Goal: Task Accomplishment & Management: Use online tool/utility

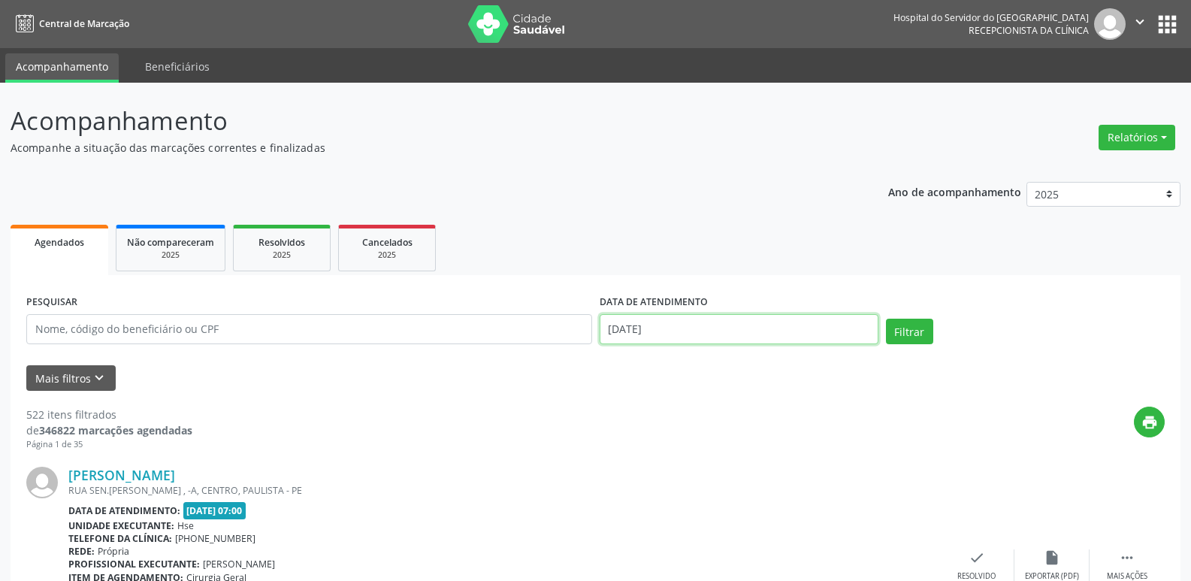
click at [650, 322] on input "[DATE]" at bounding box center [738, 329] width 279 height 30
click at [1129, 138] on button "Relatórios" at bounding box center [1136, 138] width 77 height 26
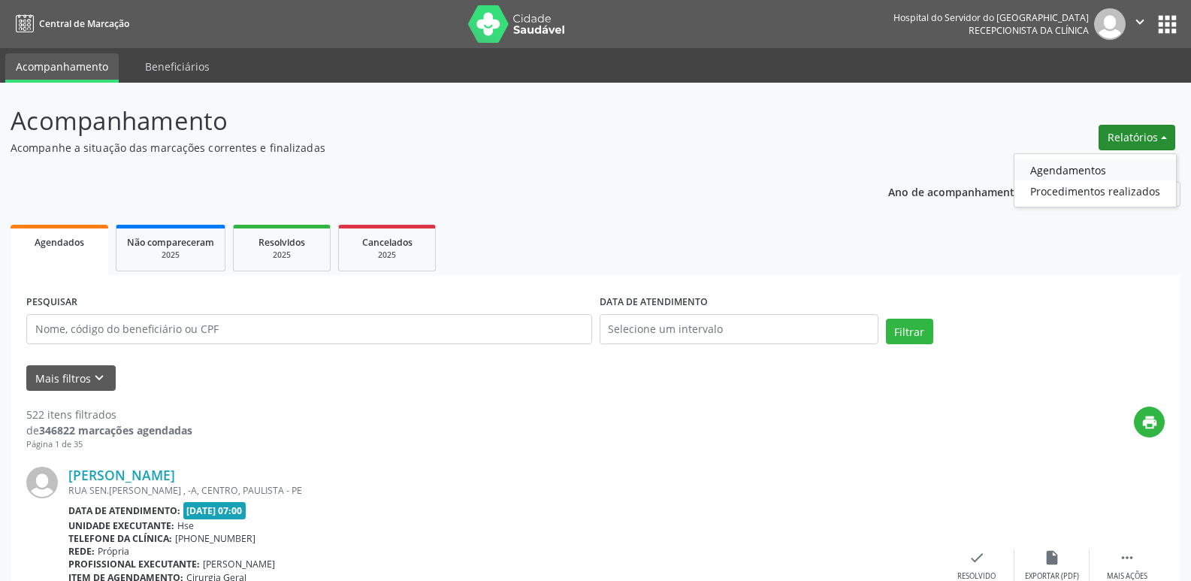
click at [1083, 171] on link "Agendamentos" at bounding box center [1094, 169] width 161 height 21
select select "8"
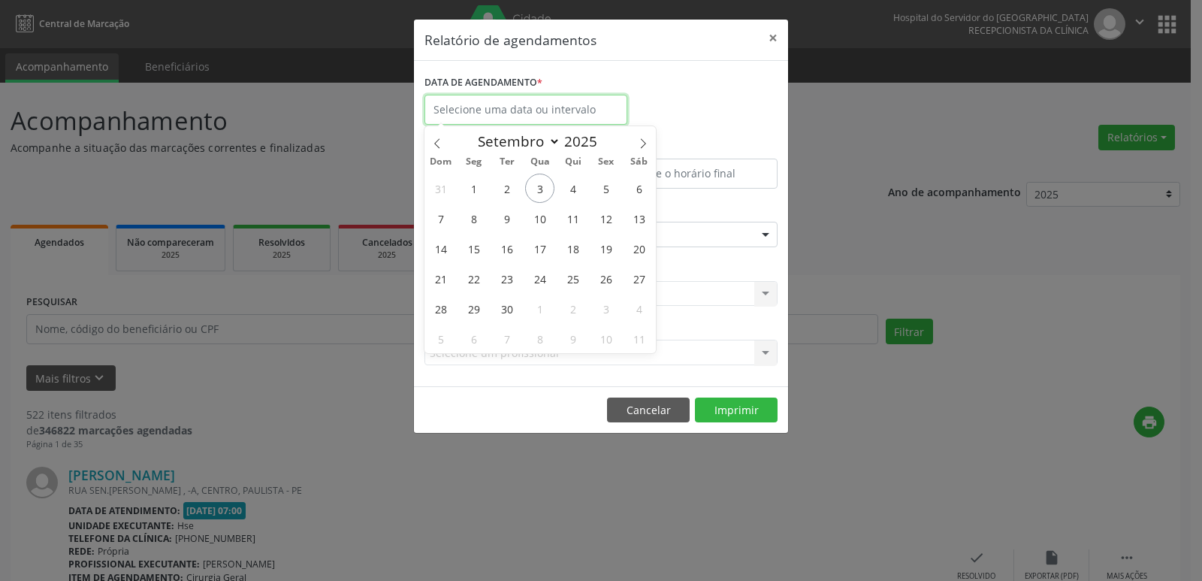
click at [493, 98] on input "text" at bounding box center [525, 110] width 203 height 30
click at [539, 177] on span "3" at bounding box center [539, 188] width 29 height 29
type input "[DATE]"
click at [539, 177] on span "3" at bounding box center [539, 188] width 29 height 29
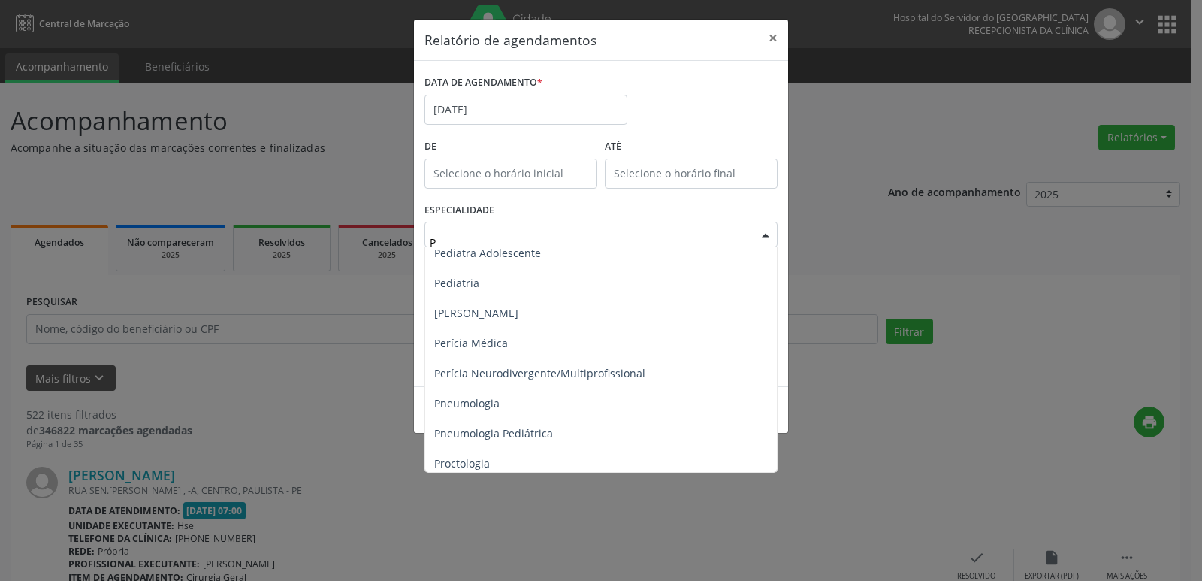
scroll to position [826, 0]
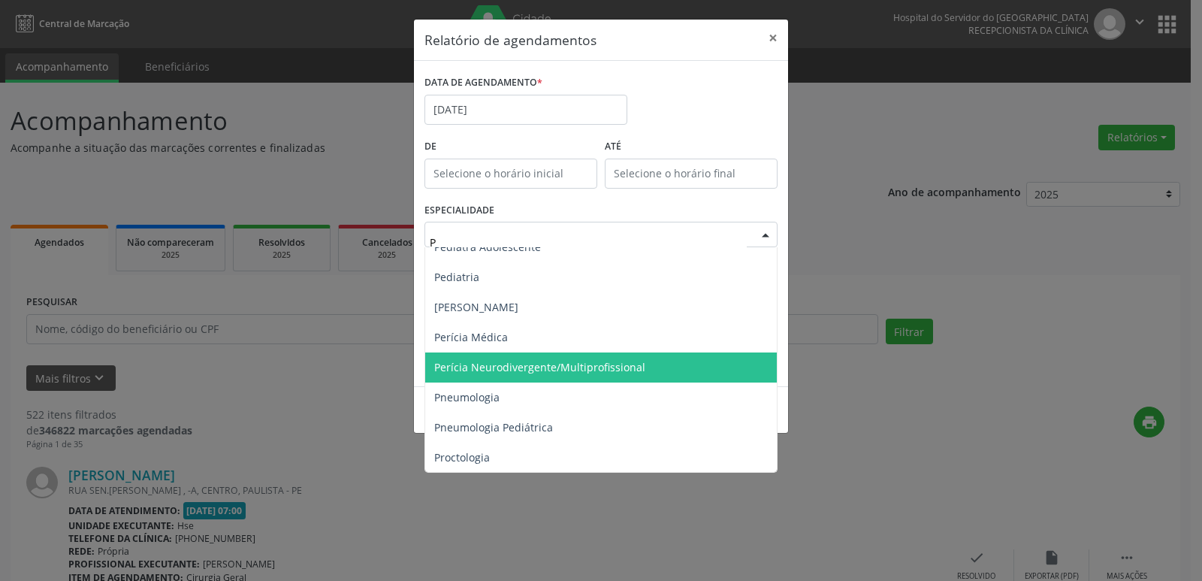
click at [513, 364] on span "Perícia Neurodivergente/Multiprofissional" at bounding box center [539, 367] width 211 height 14
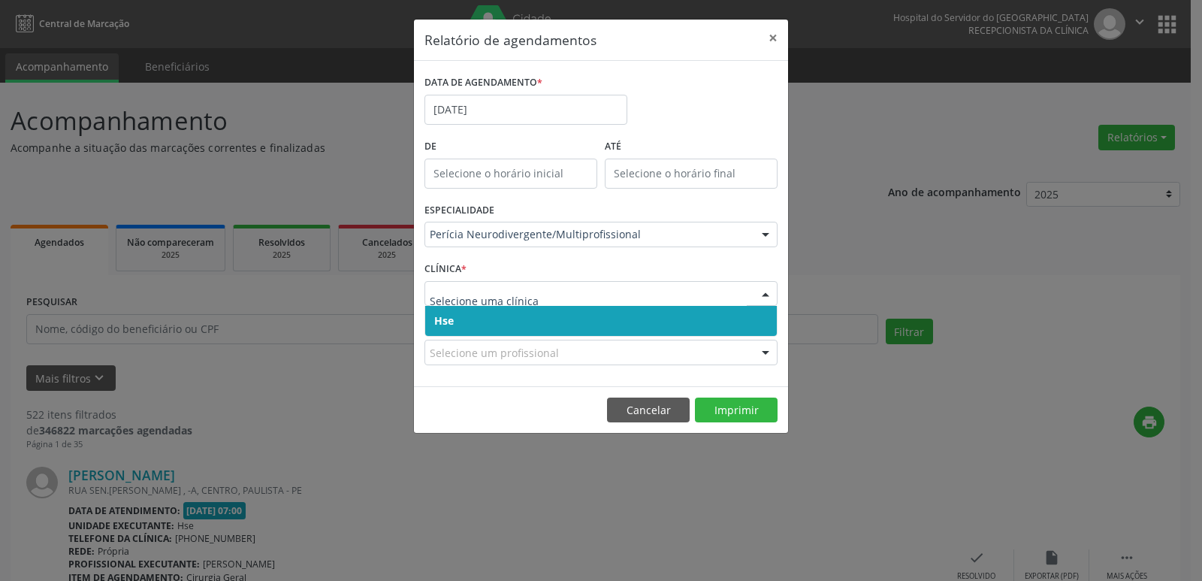
click at [453, 315] on span "Hse" at bounding box center [444, 320] width 20 height 14
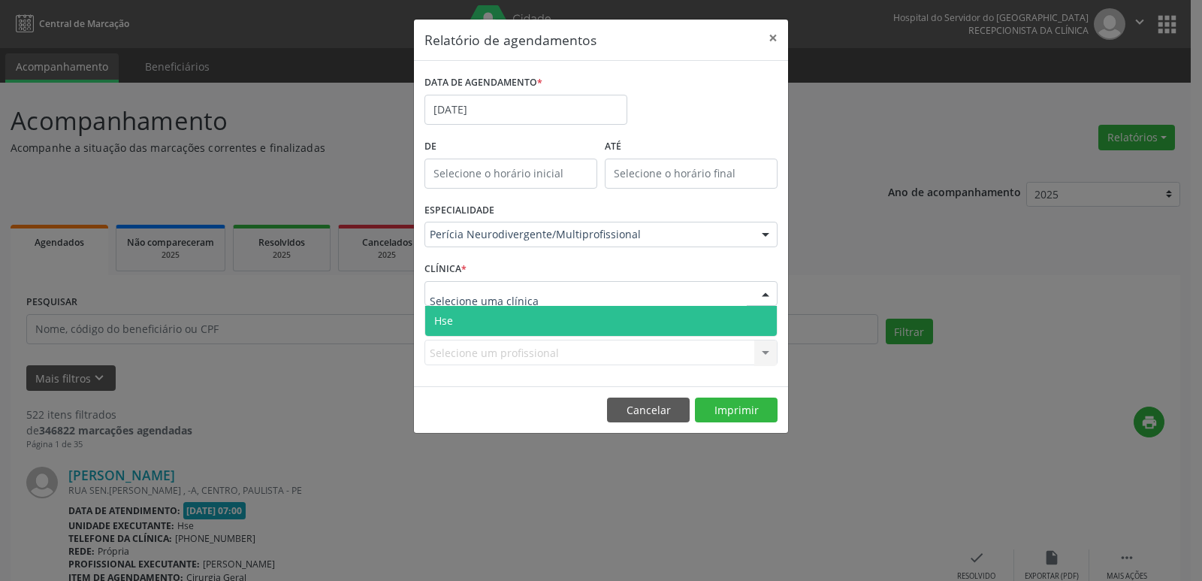
click at [454, 319] on span "Hse" at bounding box center [601, 321] width 352 height 30
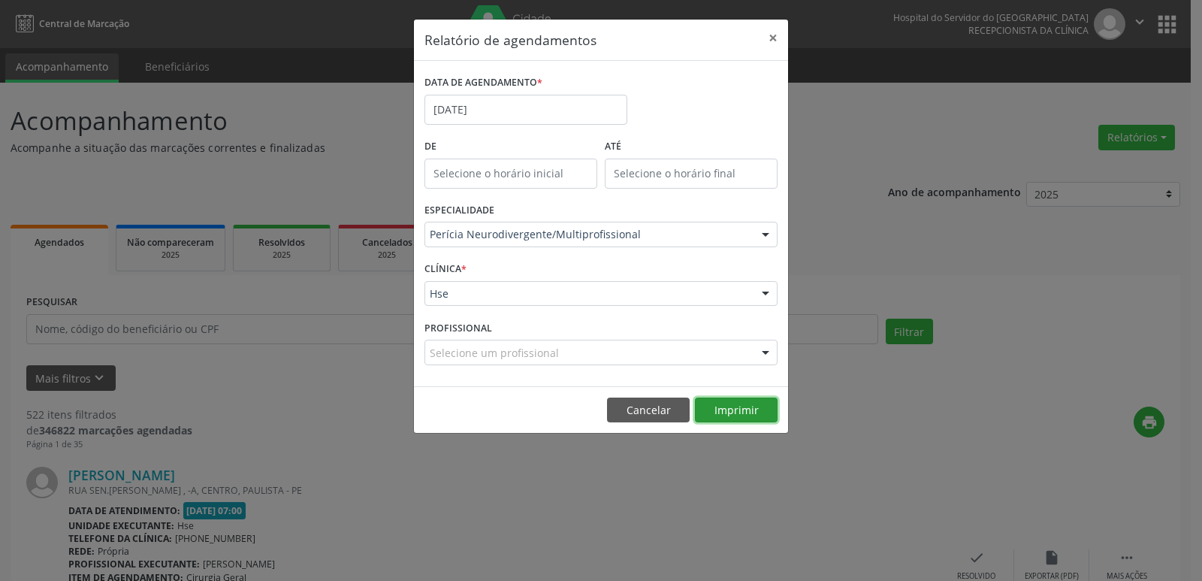
click at [714, 412] on button "Imprimir" at bounding box center [736, 410] width 83 height 26
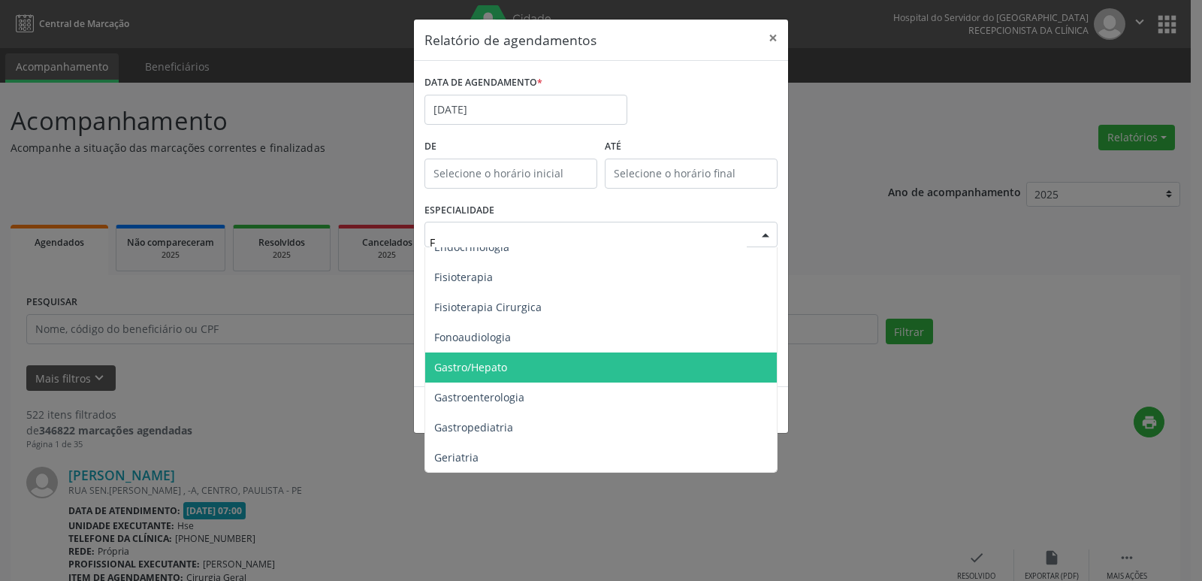
scroll to position [226, 0]
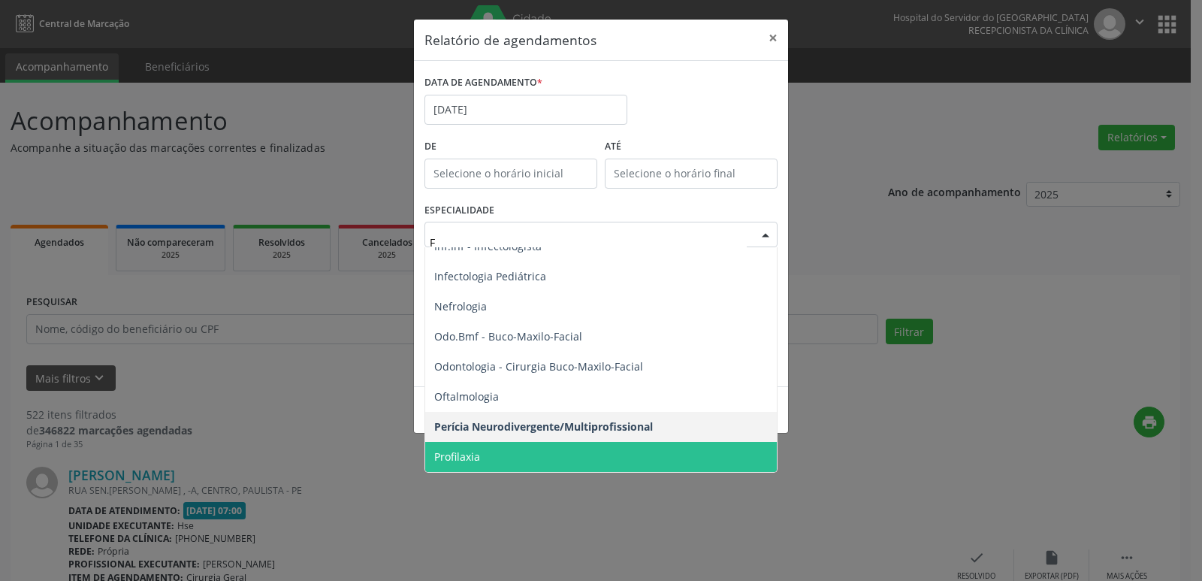
type input "FI"
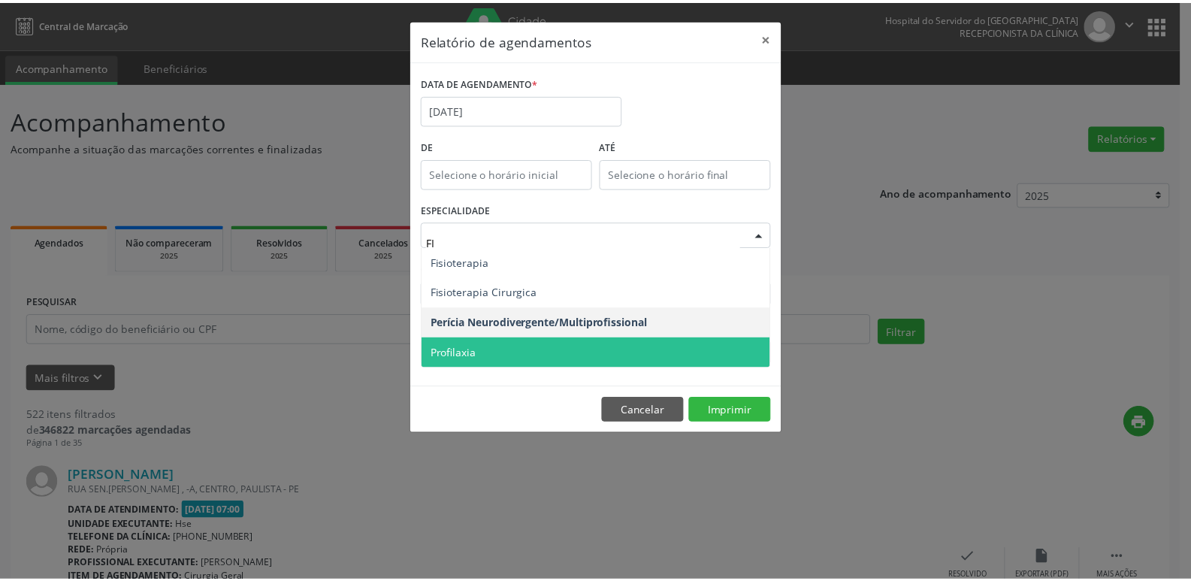
scroll to position [0, 0]
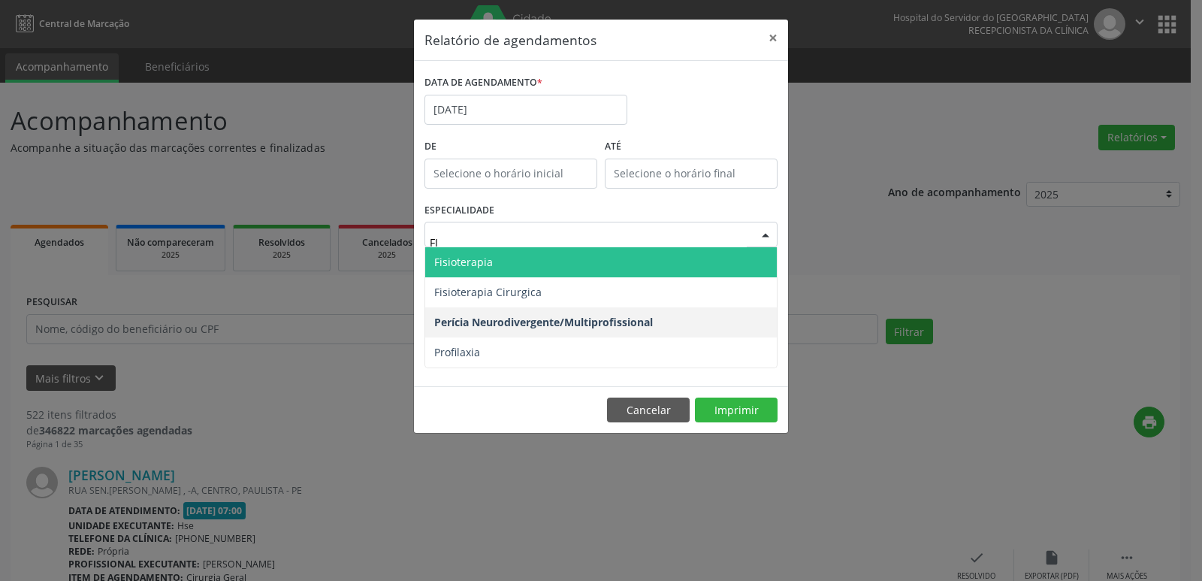
click at [461, 260] on span "Fisioterapia" at bounding box center [463, 262] width 59 height 14
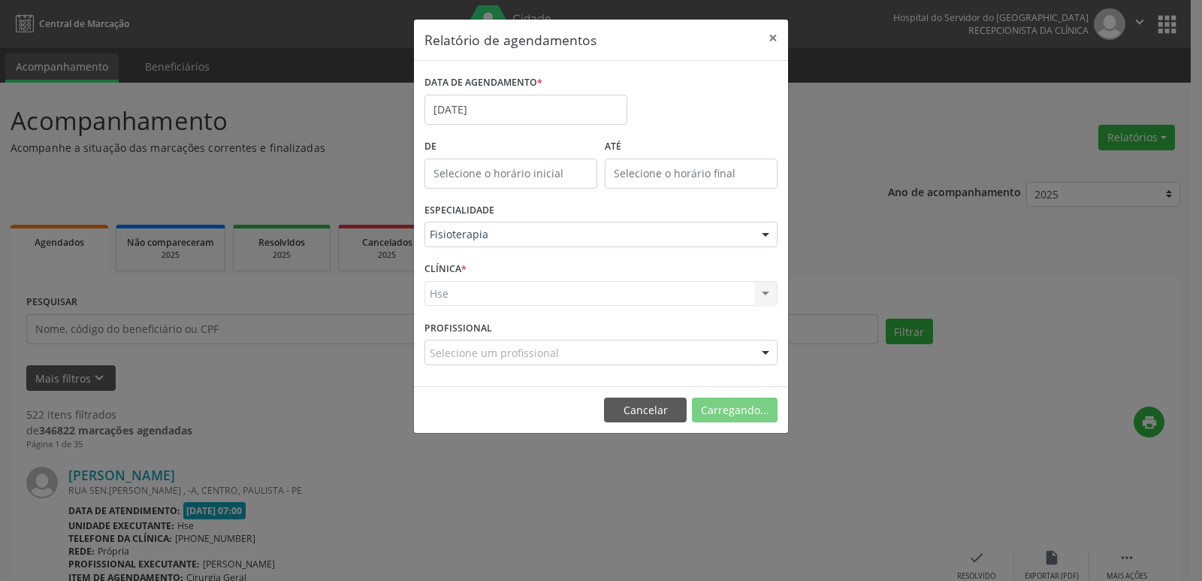
click at [446, 297] on div "Hse Hse Nenhum resultado encontrado para: " " Não há nenhuma opção para ser exi…" at bounding box center [600, 294] width 353 height 26
click at [448, 292] on div "Hse Hse Nenhum resultado encontrado para: " " Não há nenhuma opção para ser exi…" at bounding box center [600, 294] width 353 height 26
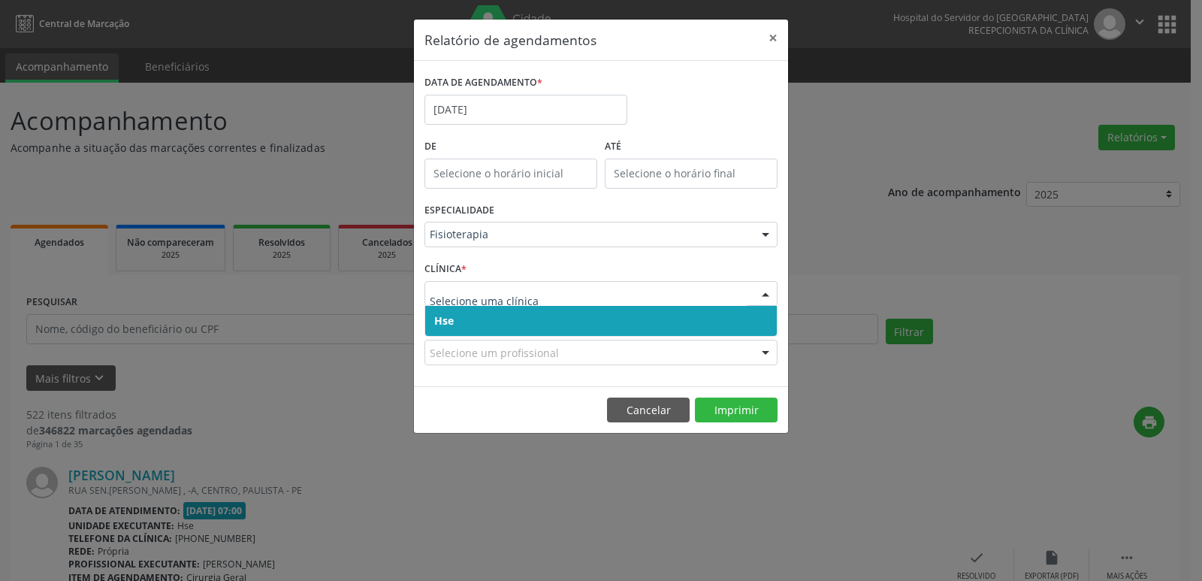
click at [439, 319] on span "Hse" at bounding box center [444, 320] width 20 height 14
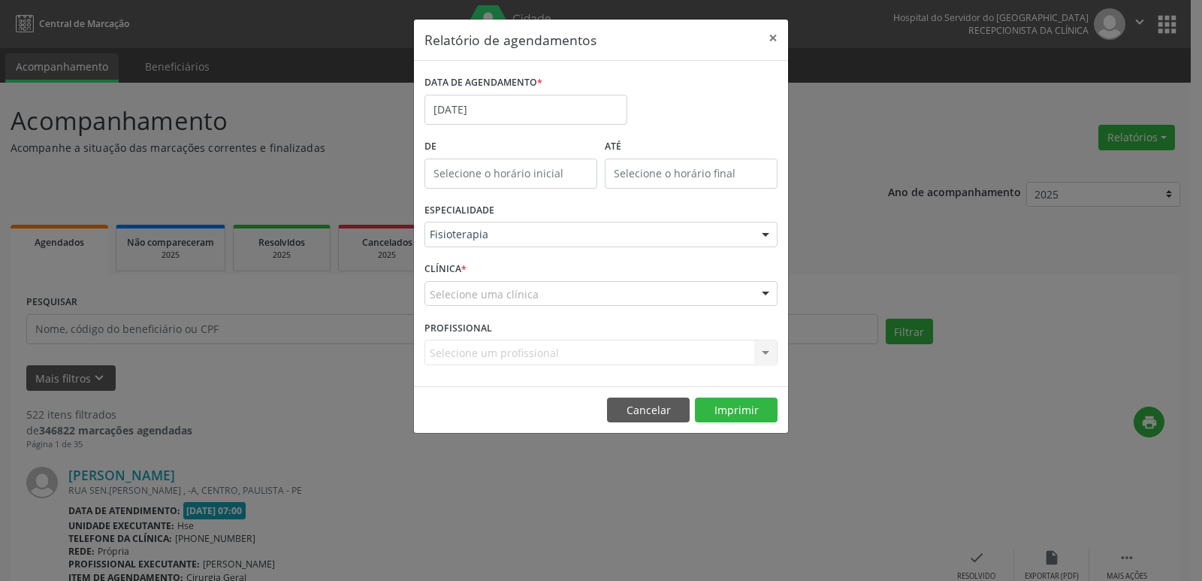
click at [445, 303] on div "Selecione uma clínica" at bounding box center [600, 294] width 353 height 26
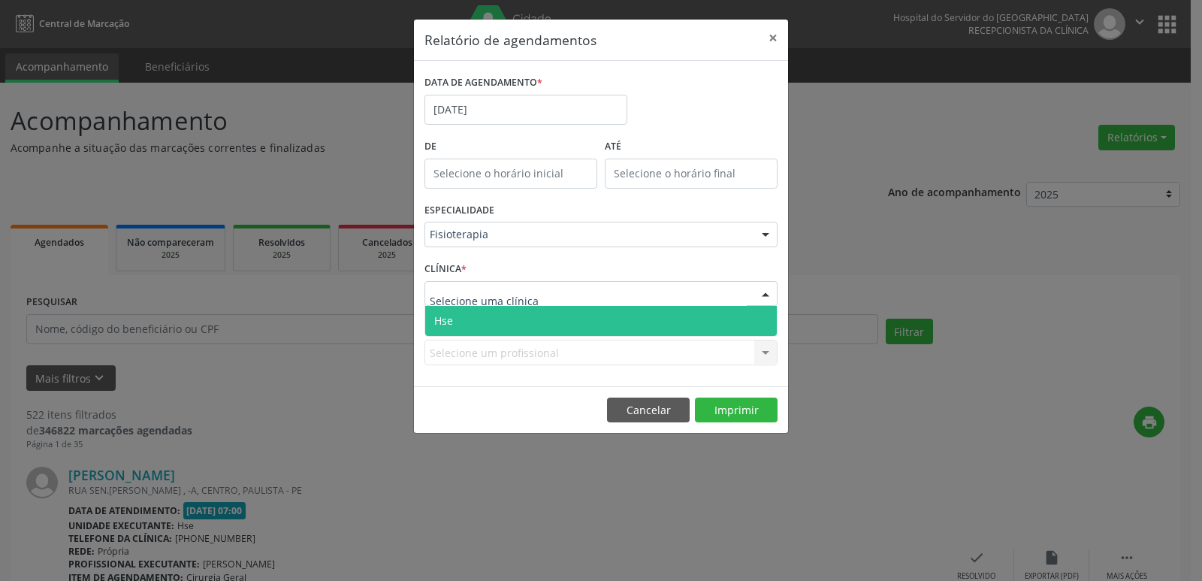
click at [445, 315] on span "Hse" at bounding box center [443, 320] width 19 height 14
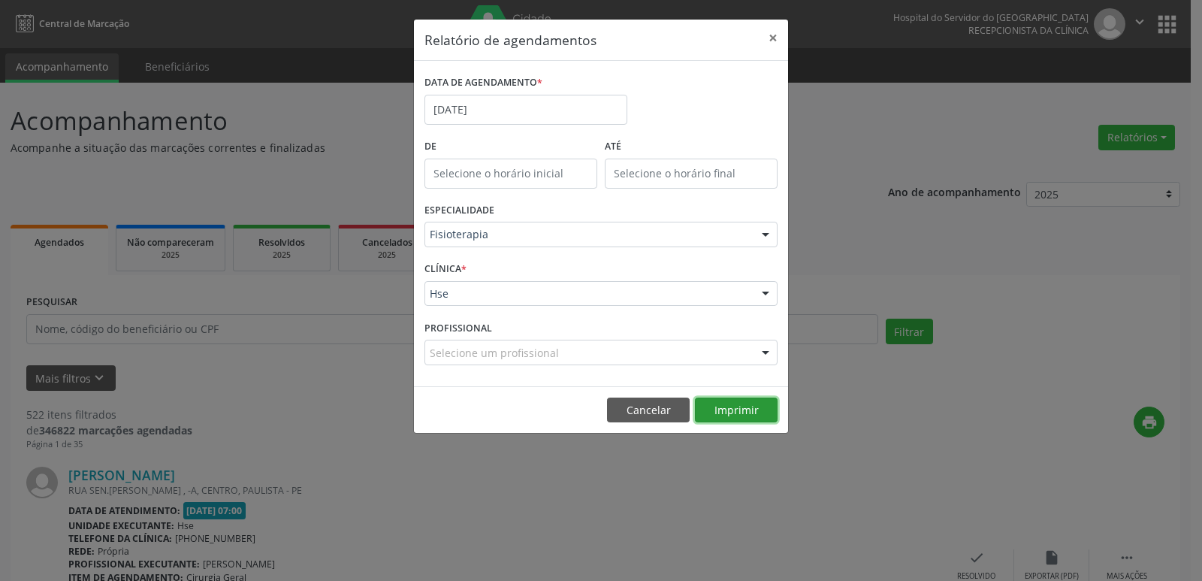
click at [728, 411] on button "Imprimir" at bounding box center [736, 410] width 83 height 26
click at [775, 41] on button "×" at bounding box center [773, 38] width 30 height 37
